Goal: Transaction & Acquisition: Download file/media

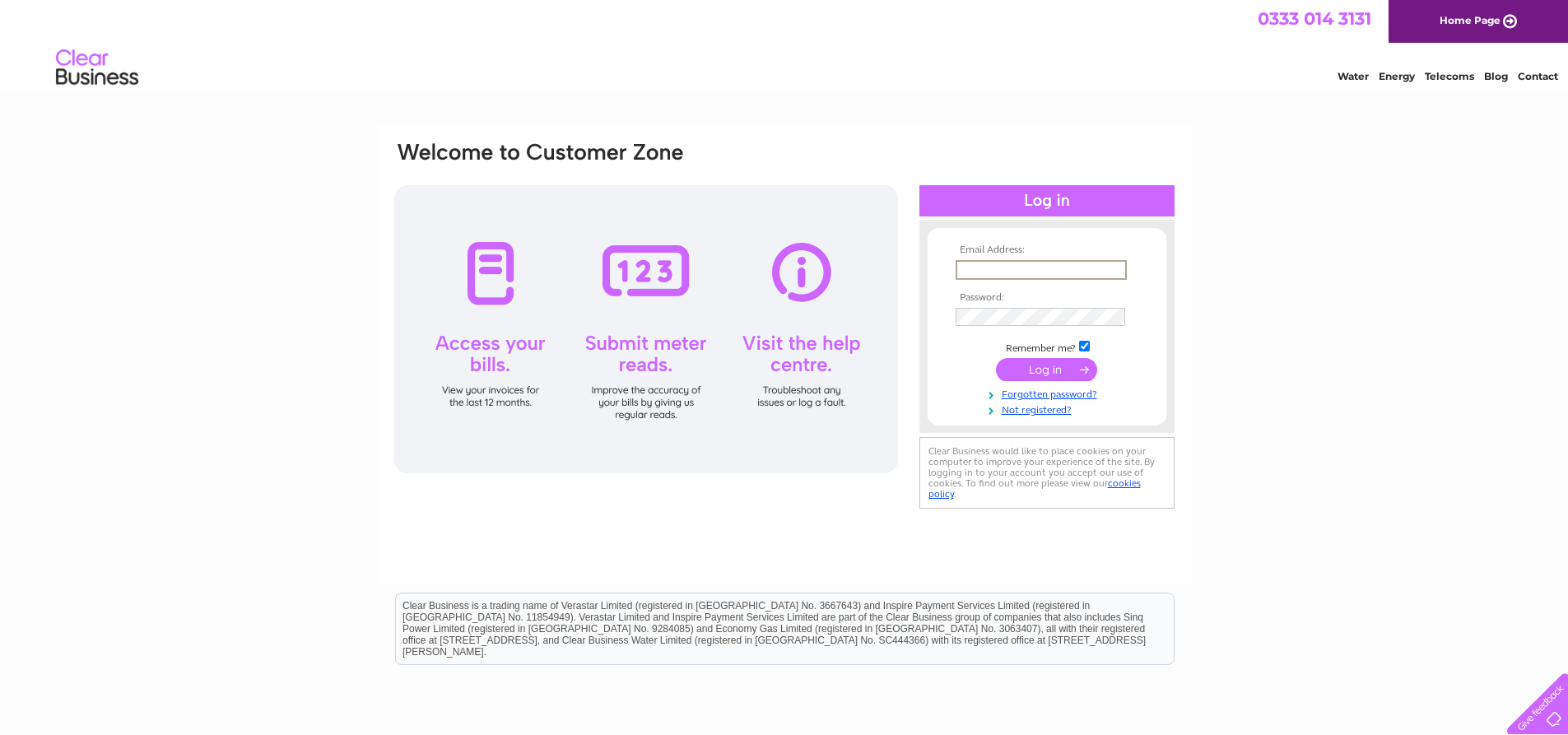
click at [974, 268] on input "text" at bounding box center [1041, 270] width 171 height 20
type input "accounts@affordablegolf.co.uk"
click at [1067, 363] on input "submit" at bounding box center [1046, 370] width 101 height 23
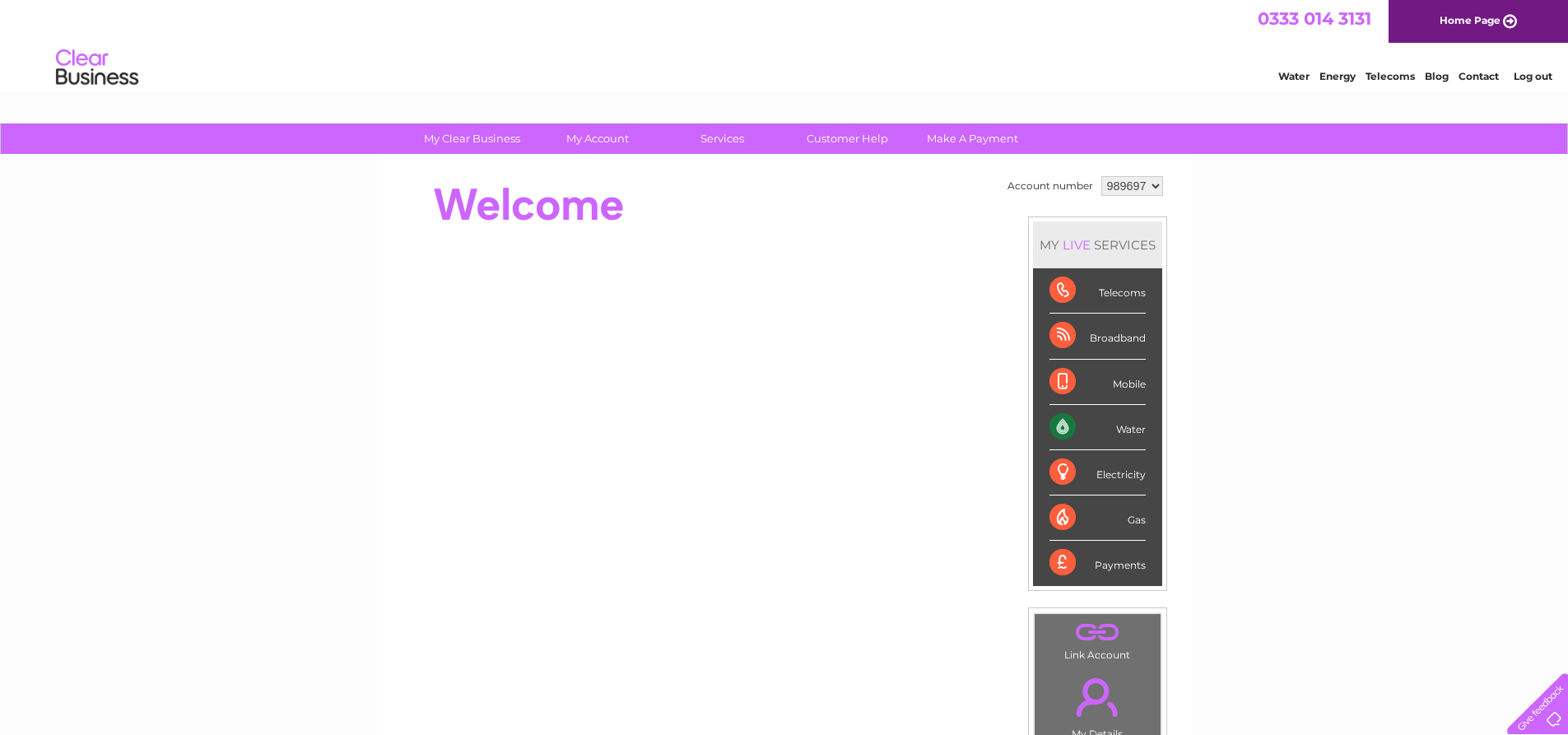
click at [1114, 425] on div "Water" at bounding box center [1097, 428] width 96 height 45
click at [1066, 426] on div "Water" at bounding box center [1097, 428] width 96 height 45
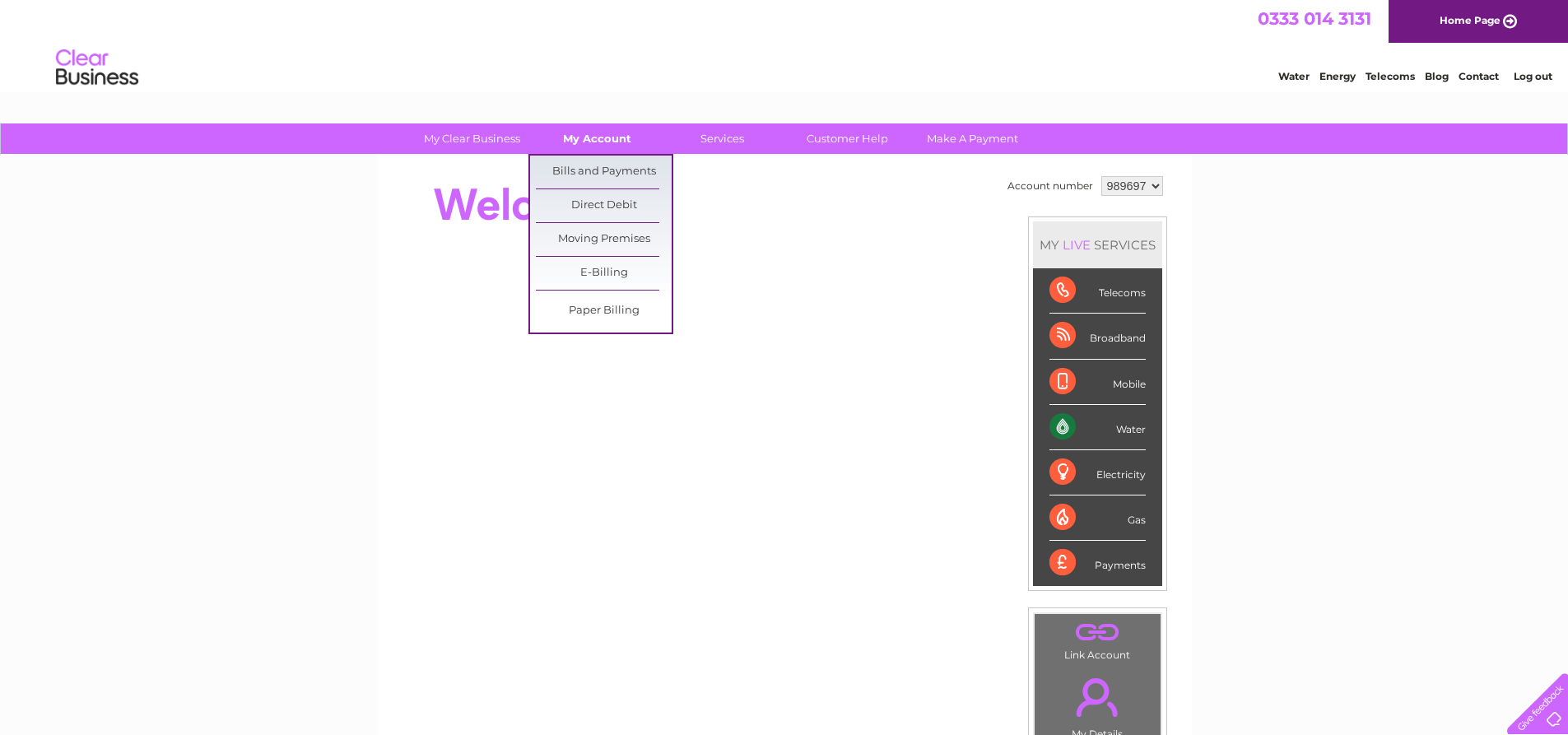
click at [618, 137] on link "My Account" at bounding box center [597, 138] width 136 height 30
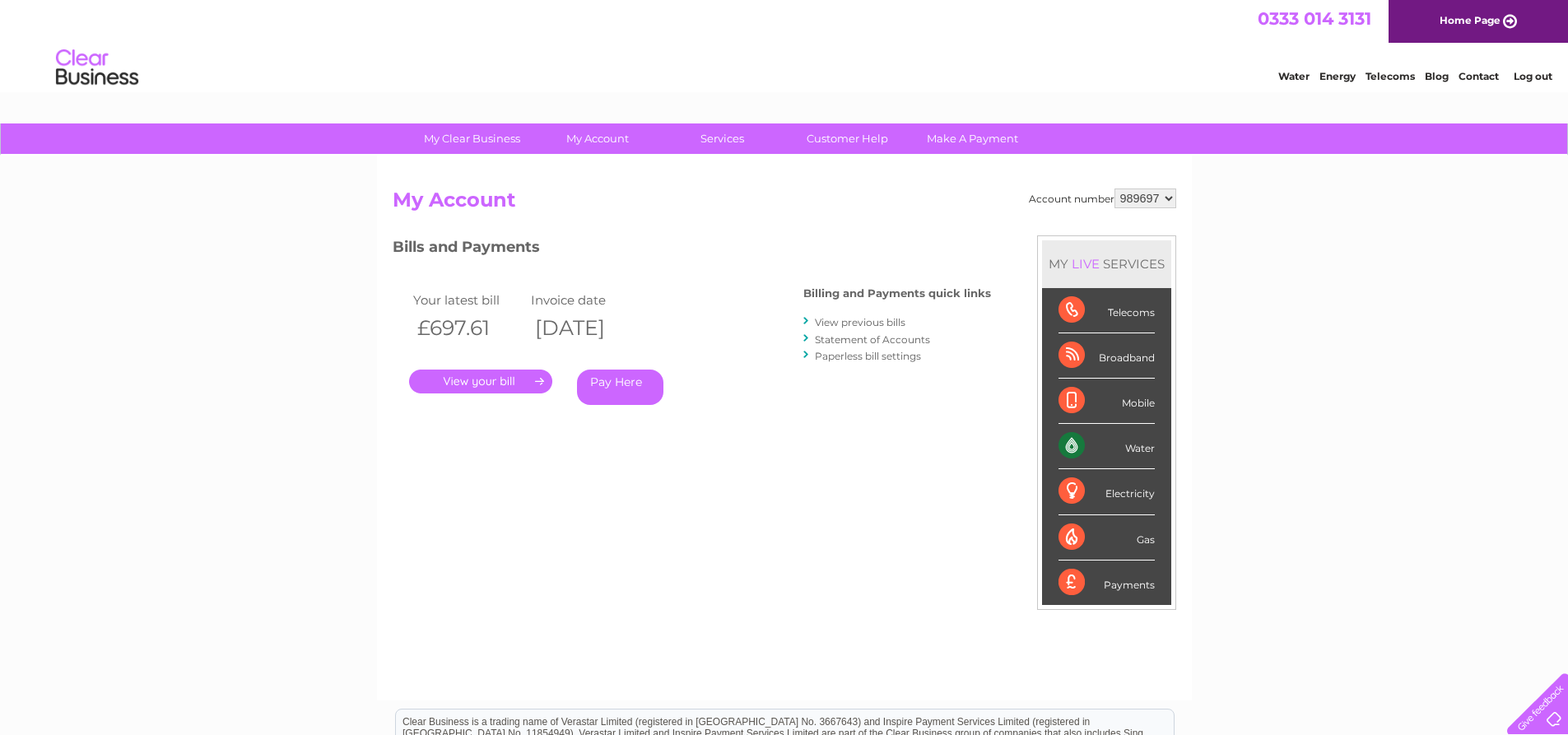
click at [491, 375] on link "." at bounding box center [481, 381] width 143 height 24
click at [501, 374] on link "." at bounding box center [481, 381] width 143 height 24
click at [505, 383] on link "." at bounding box center [481, 381] width 143 height 24
click at [518, 380] on link "." at bounding box center [481, 381] width 143 height 24
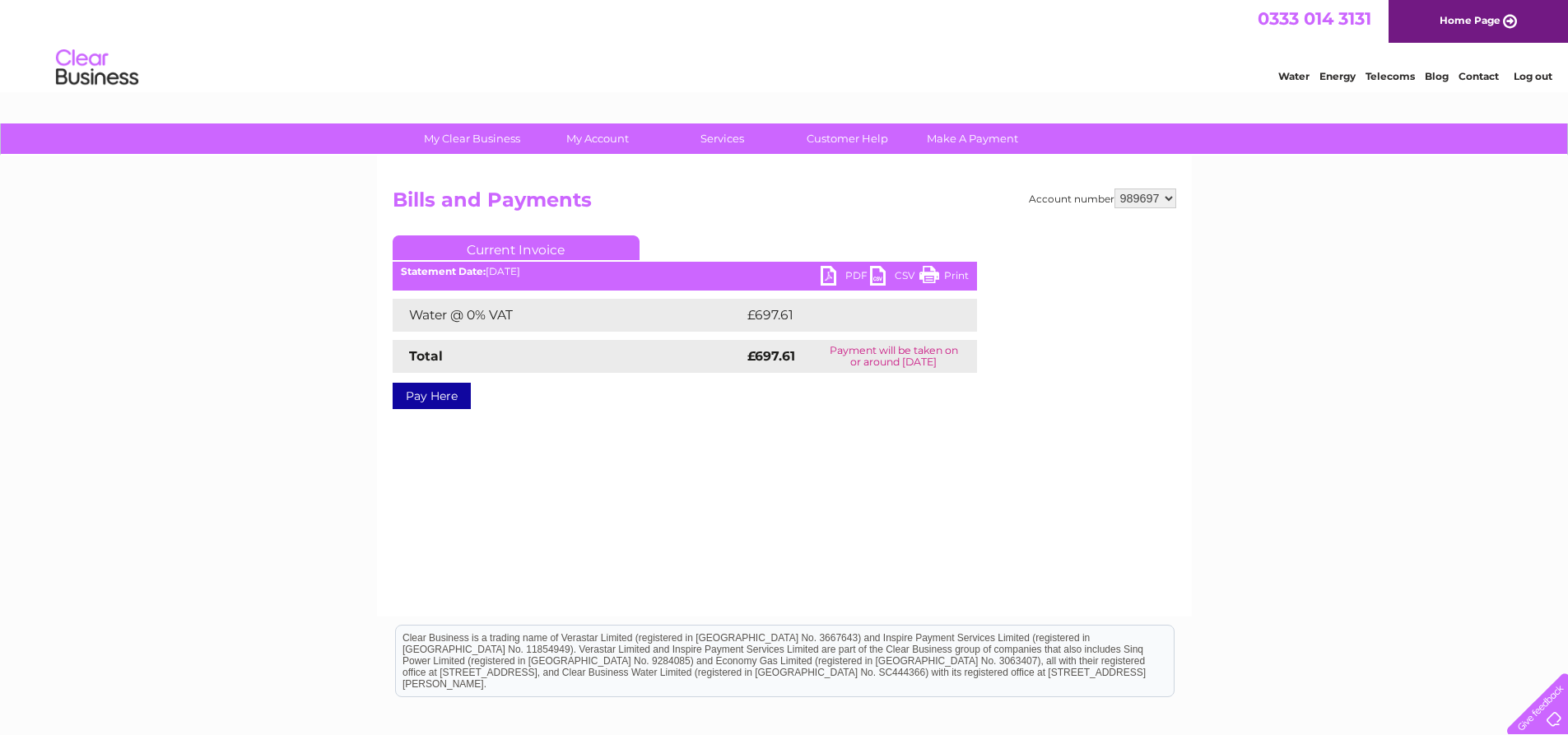
click at [851, 274] on link "PDF" at bounding box center [845, 278] width 49 height 24
